Goal: Task Accomplishment & Management: Manage account settings

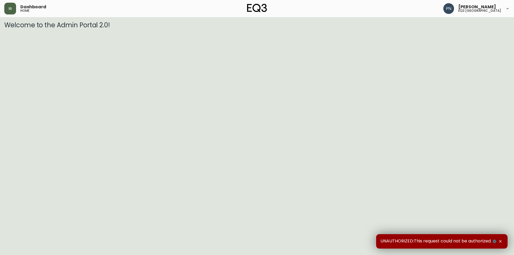
click at [13, 10] on button "button" at bounding box center [10, 9] width 12 height 12
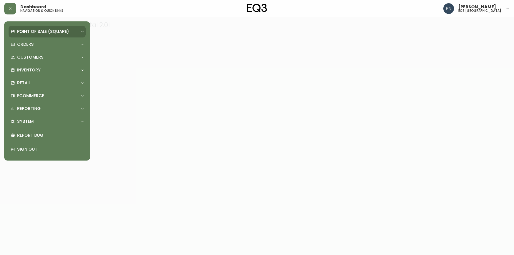
click at [32, 28] on div "Point of Sale (Square)" at bounding box center [47, 32] width 77 height 12
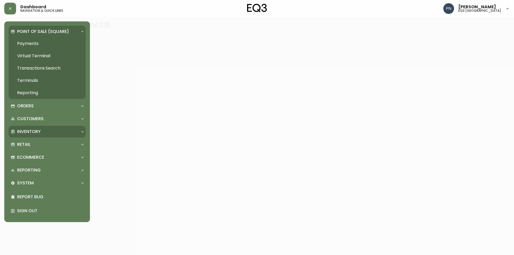
click at [37, 134] on p "Inventory" at bounding box center [29, 132] width 24 height 6
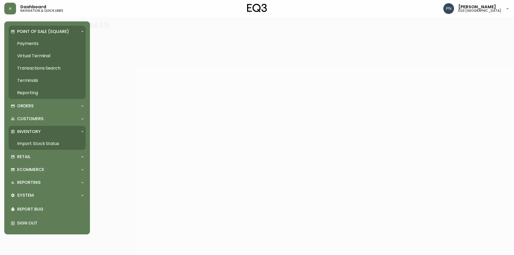
click at [42, 145] on link "Import Stock Status" at bounding box center [47, 144] width 77 height 12
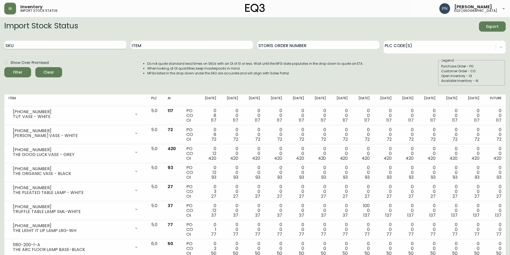
click at [54, 48] on input "SKU" at bounding box center [65, 45] width 122 height 9
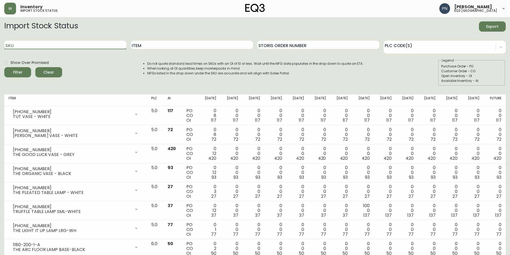
click at [59, 43] on input "SKU" at bounding box center [65, 45] width 122 height 9
paste input "3020-374-23-A"
type input "3020-374-23-A"
click at [28, 70] on button "Filter" at bounding box center [17, 72] width 27 height 10
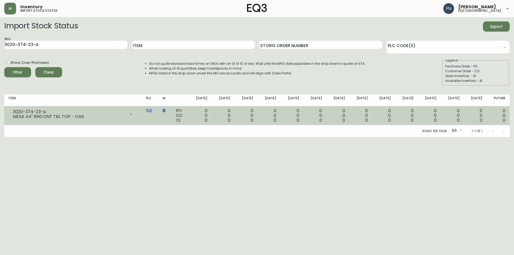
drag, startPoint x: 161, startPoint y: 111, endPoint x: 179, endPoint y: 111, distance: 17.4
click at [179, 111] on tr "3020-374-23-A MESA 44" RND DNT TBL TOP - OAK Opening Balance 0 ( [DATE] ) Avail…" at bounding box center [257, 115] width 506 height 19
click at [171, 111] on td "0" at bounding box center [164, 115] width 13 height 19
click at [159, 112] on td "5.0" at bounding box center [150, 115] width 17 height 19
drag, startPoint x: 159, startPoint y: 112, endPoint x: 176, endPoint y: 110, distance: 17.0
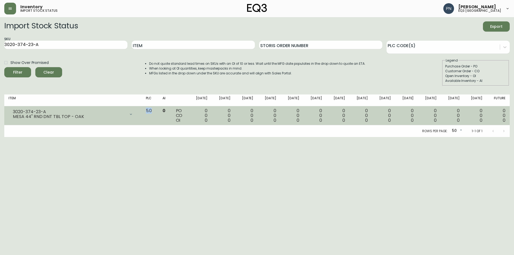
click at [176, 110] on tr "3020-374-23-A MESA 44" RND DNT TBL TOP - OAK Opening Balance 0 ( [DATE] ) Avail…" at bounding box center [257, 115] width 506 height 19
click at [166, 110] on span "0" at bounding box center [164, 111] width 3 height 6
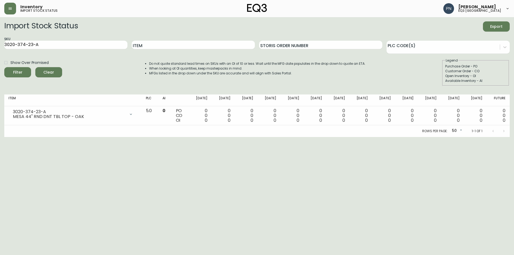
click at [459, 137] on html "Inventory import stock status [PERSON_NAME] eq3 [GEOGRAPHIC_DATA] Import Stock …" at bounding box center [257, 68] width 514 height 137
